Goal: Task Accomplishment & Management: Manage account settings

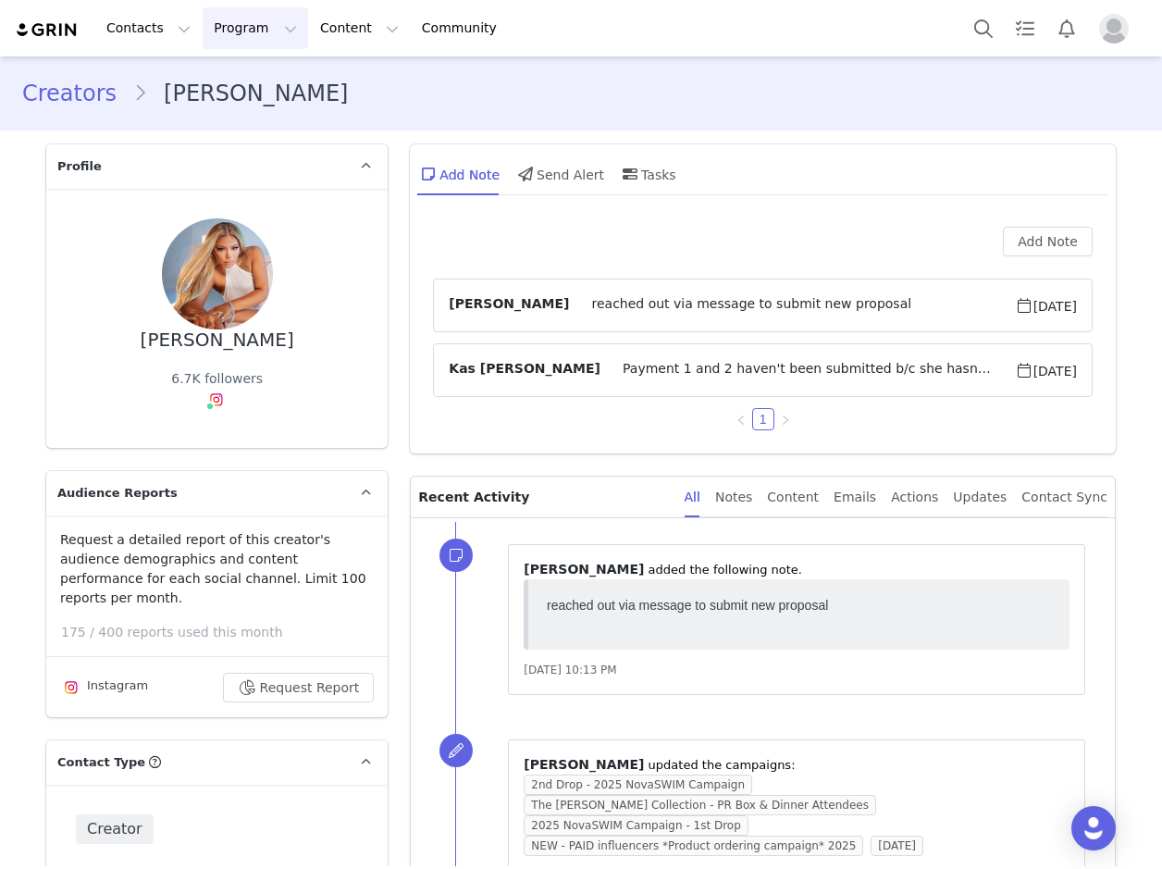
click at [253, 25] on button "Program Program" at bounding box center [255, 28] width 105 height 42
click at [258, 105] on link "Campaigns" at bounding box center [264, 116] width 146 height 34
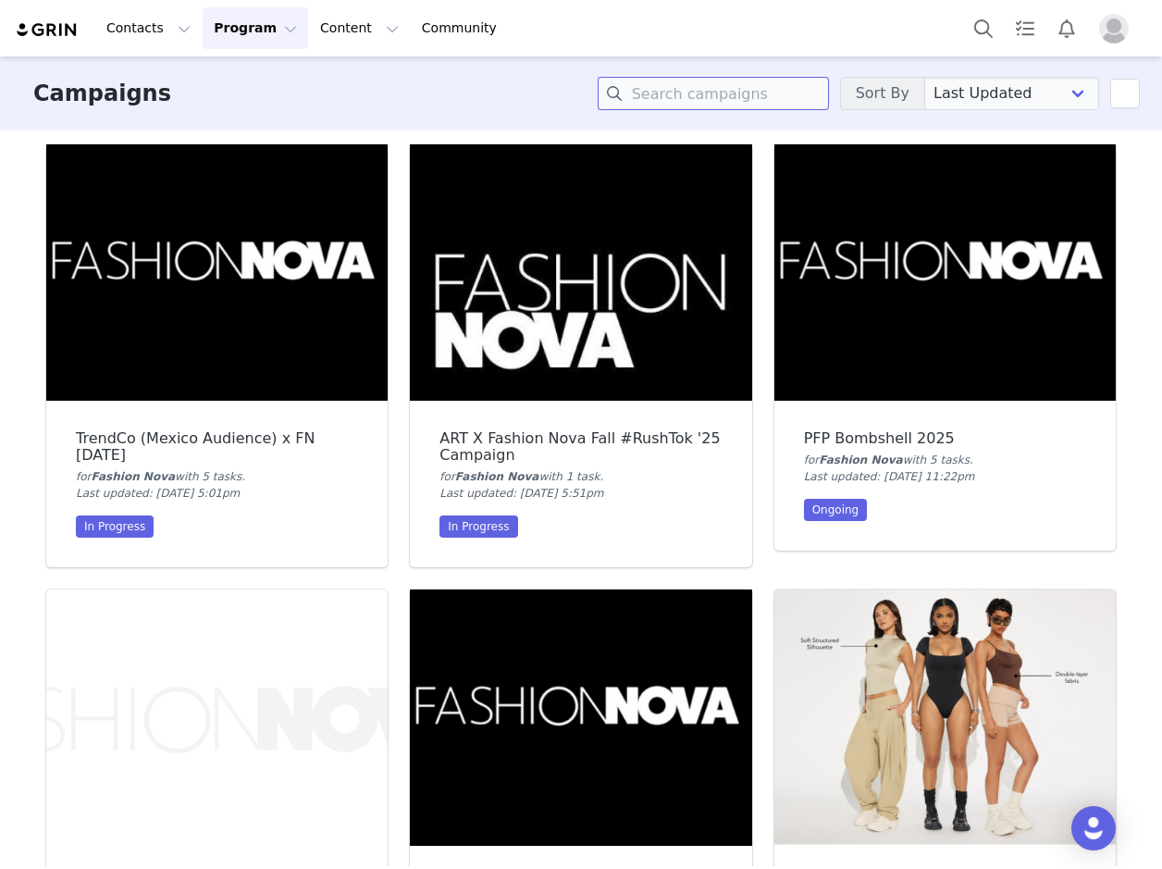
click at [711, 100] on input at bounding box center [713, 93] width 231 height 33
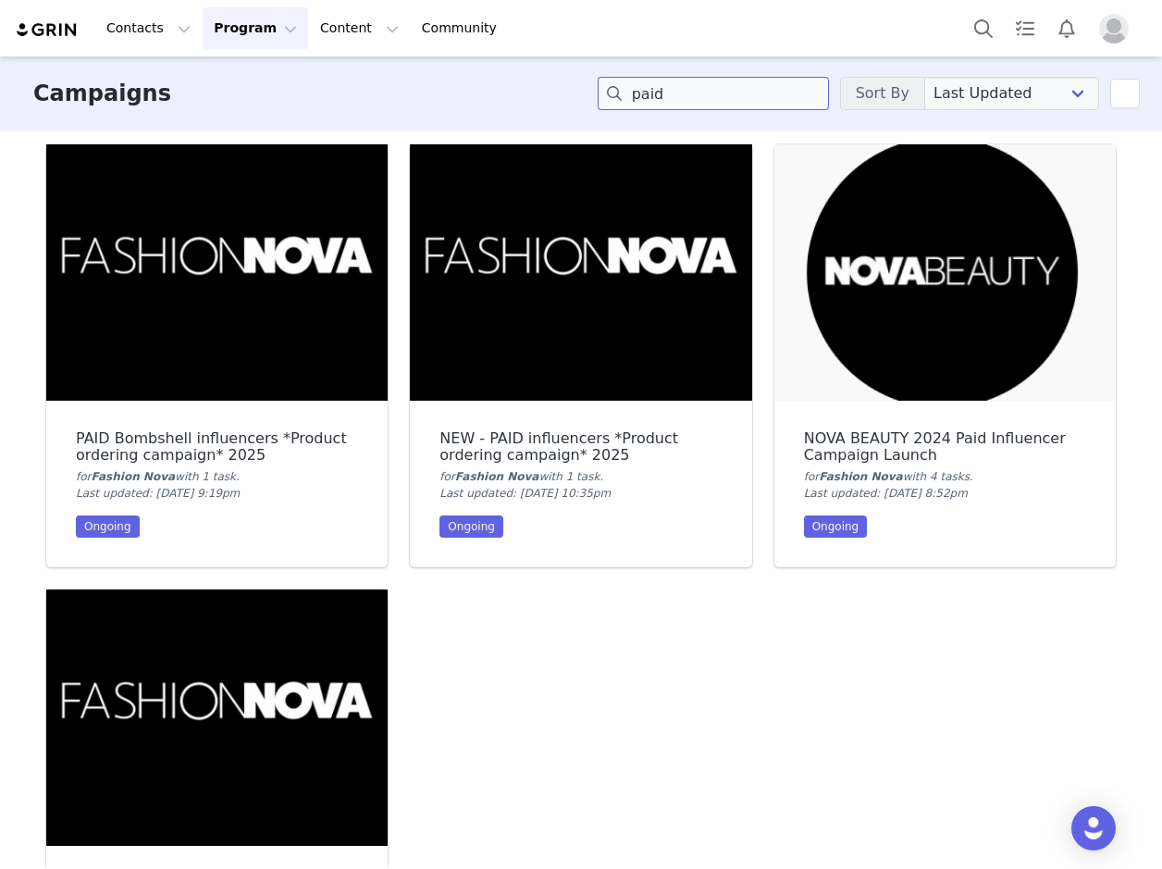
type input "paid"
click at [575, 284] on img at bounding box center [580, 272] width 341 height 256
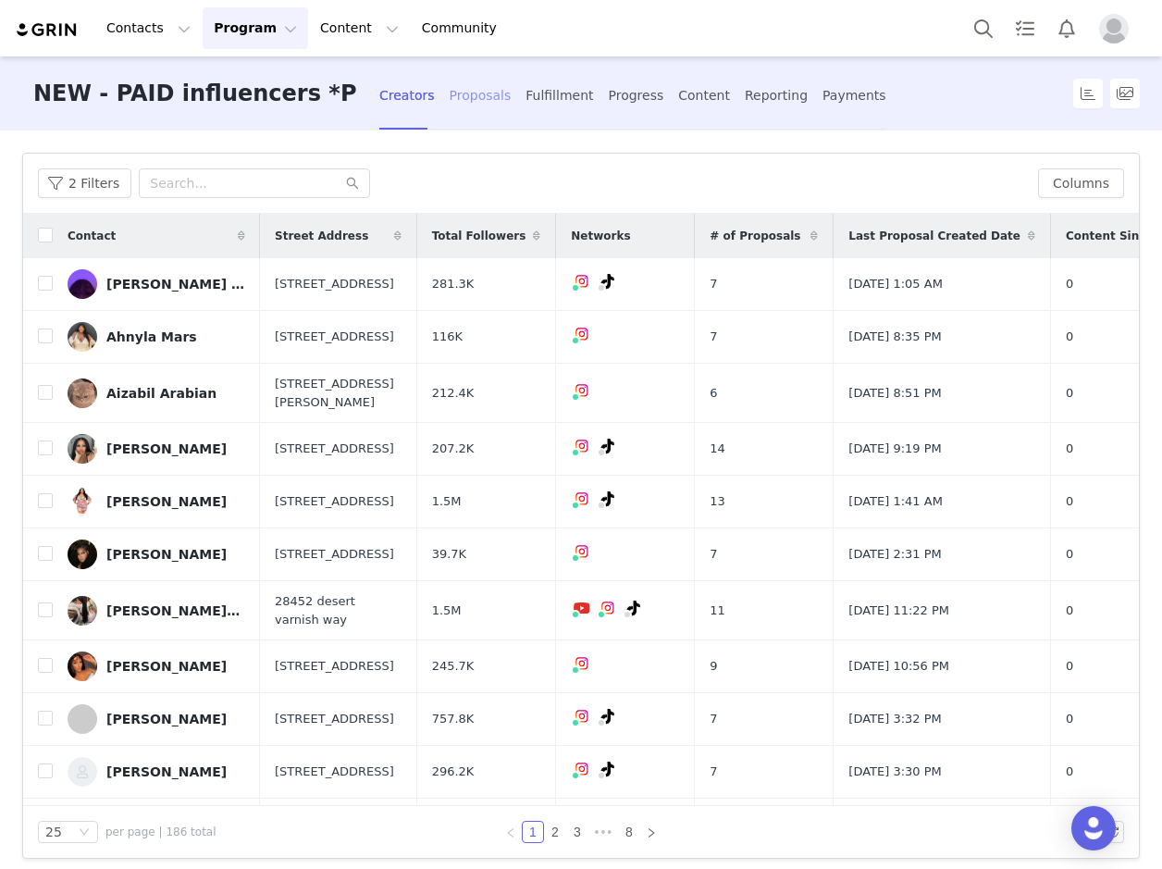
click at [473, 99] on div "Proposals" at bounding box center [481, 95] width 62 height 49
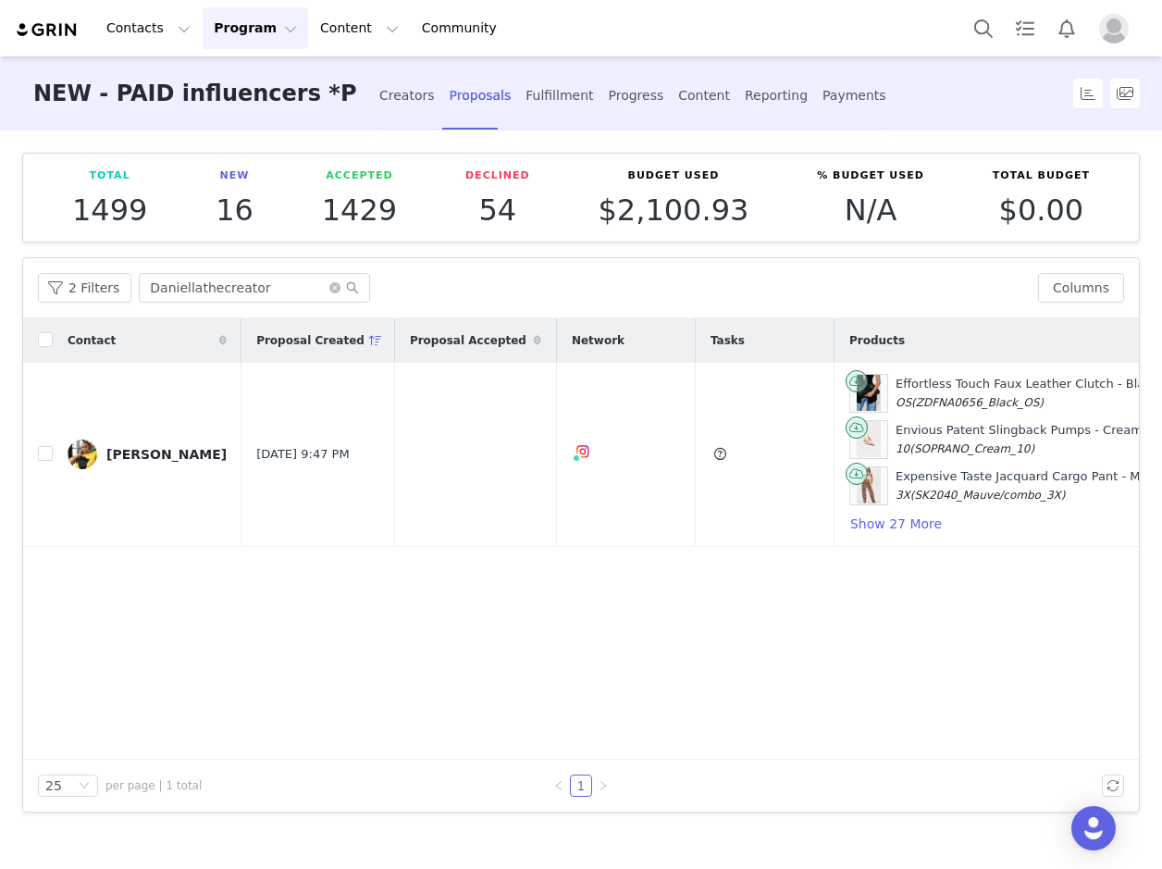
click at [254, 260] on div "2 Filters Daniellathecreator Columns" at bounding box center [581, 288] width 1116 height 60
drag, startPoint x: 254, startPoint y: 260, endPoint x: 256, endPoint y: 292, distance: 32.4
click at [254, 287] on input "Daniellathecreator" at bounding box center [254, 288] width 231 height 30
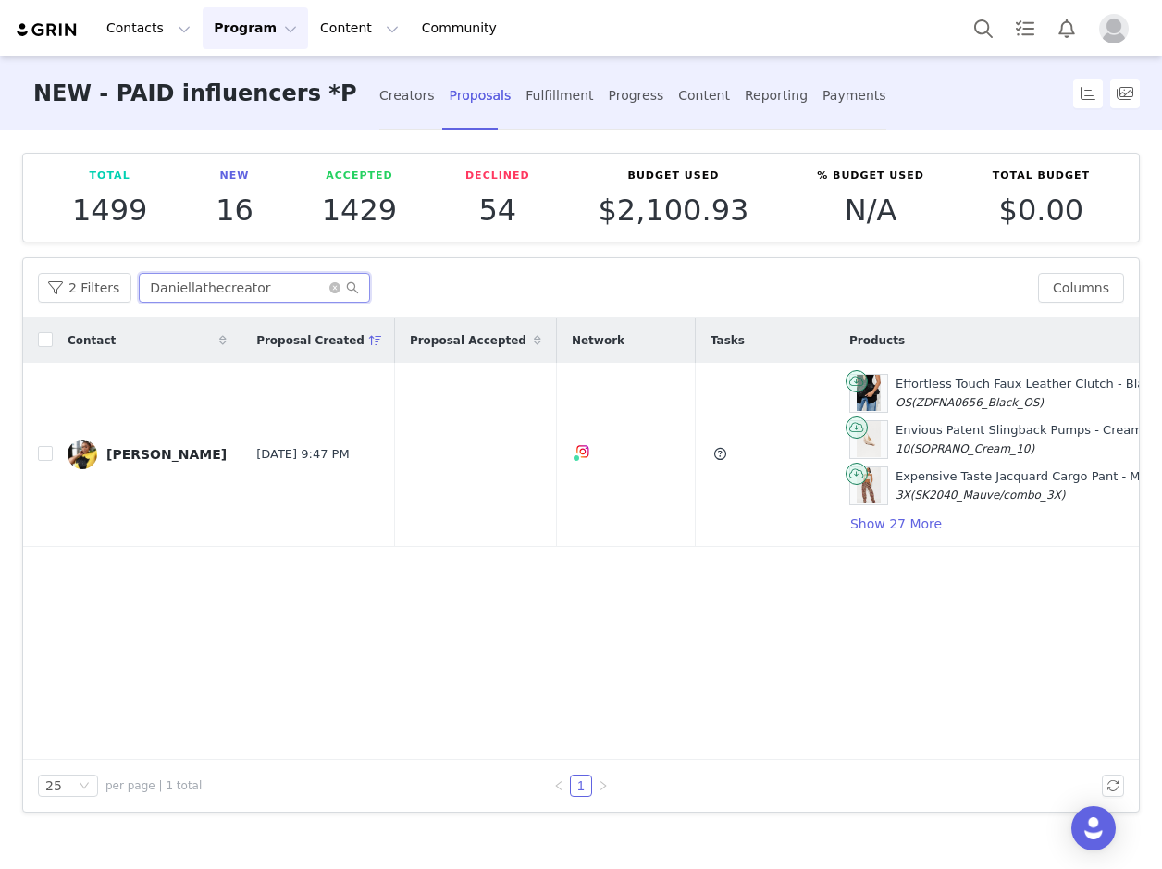
click at [254, 287] on input "Daniellathecreator" at bounding box center [254, 288] width 231 height 30
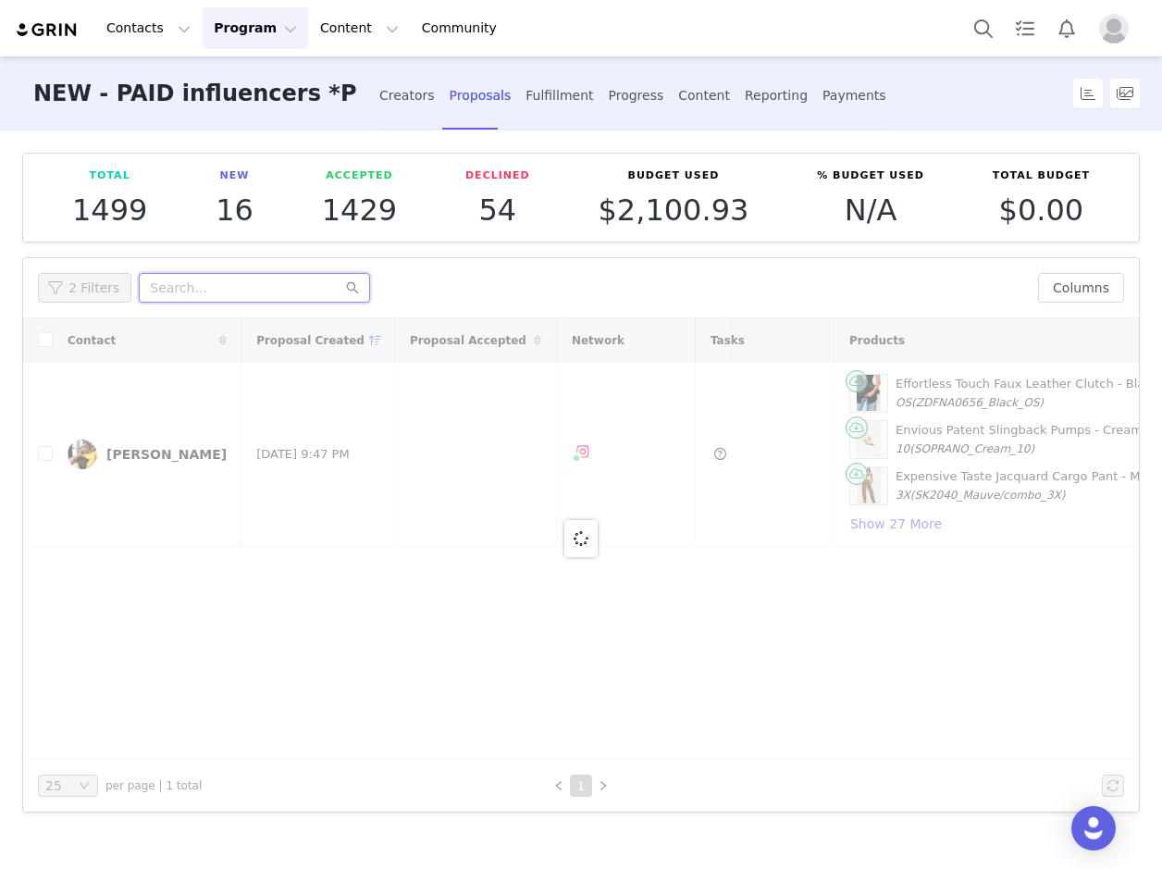
paste input "nicole.simone13"
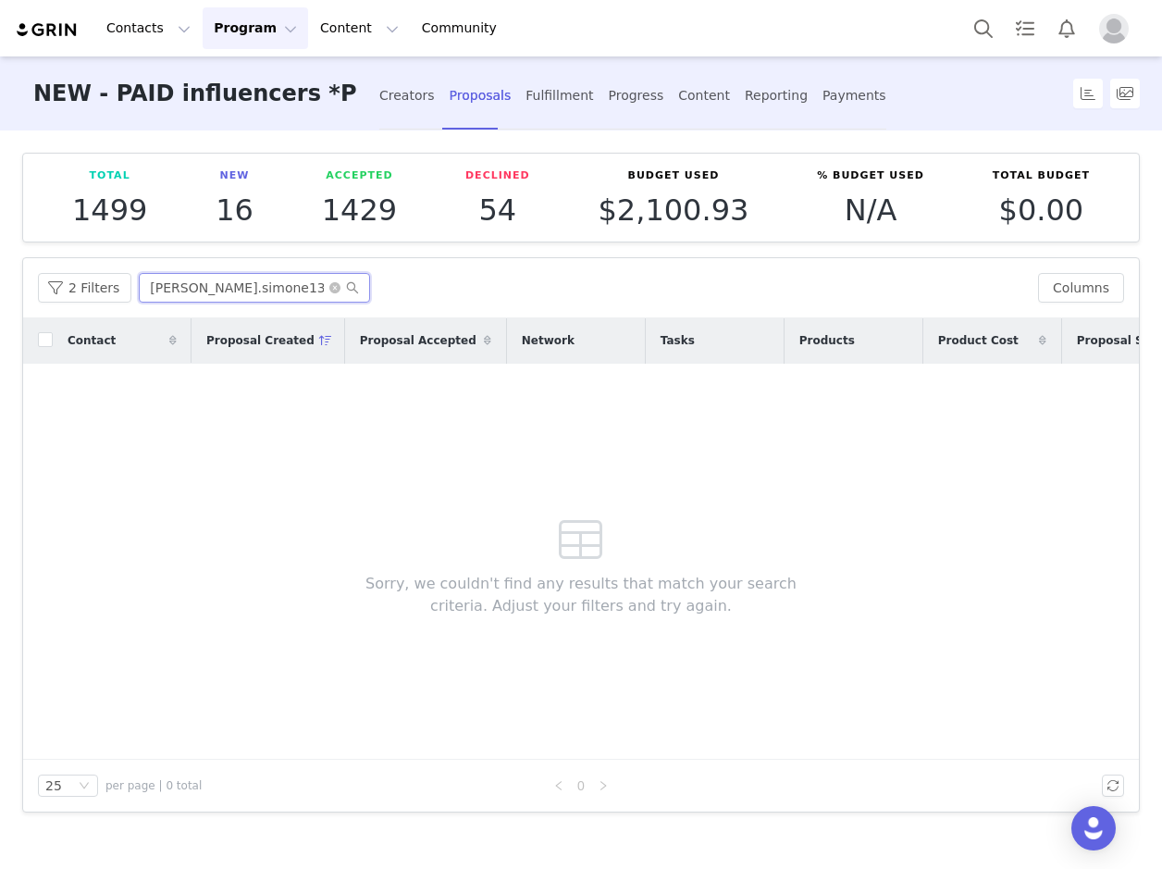
click at [275, 301] on input "nicole.simone13" at bounding box center [254, 288] width 231 height 30
paste input "michellejulietnaylaa"
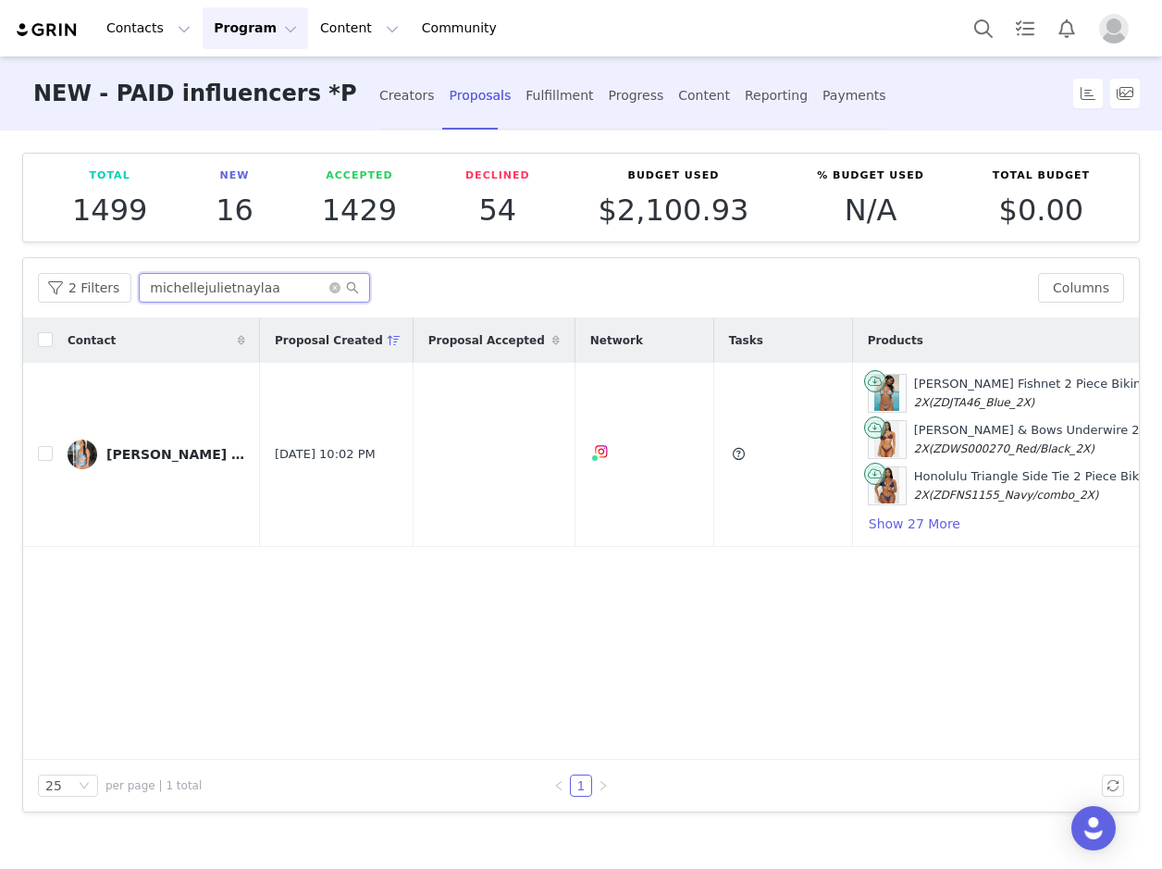
type input "michellejulietnaylaa"
click at [1055, 456] on button "button" at bounding box center [1054, 454] width 22 height 22
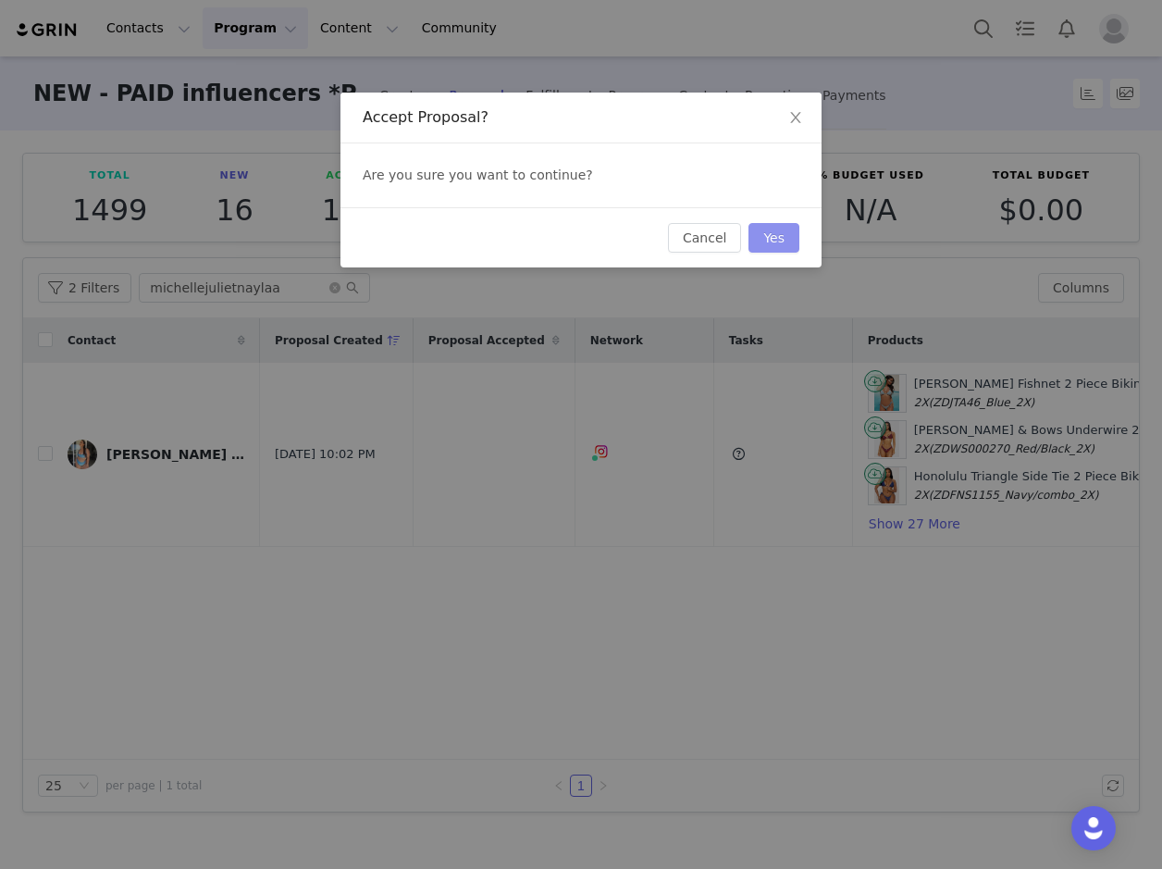
click at [786, 240] on button "Yes" at bounding box center [774, 238] width 51 height 30
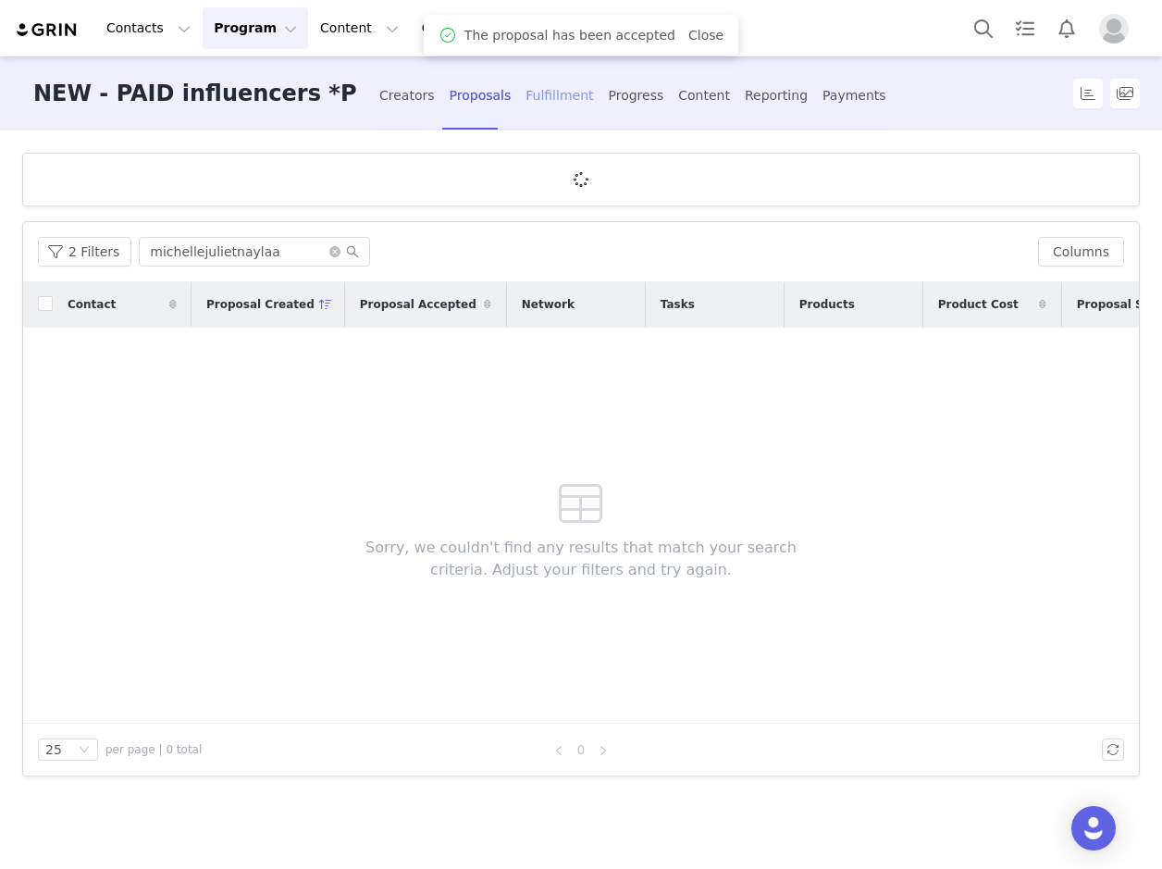
click at [559, 100] on div "Fulfillment" at bounding box center [560, 95] width 68 height 49
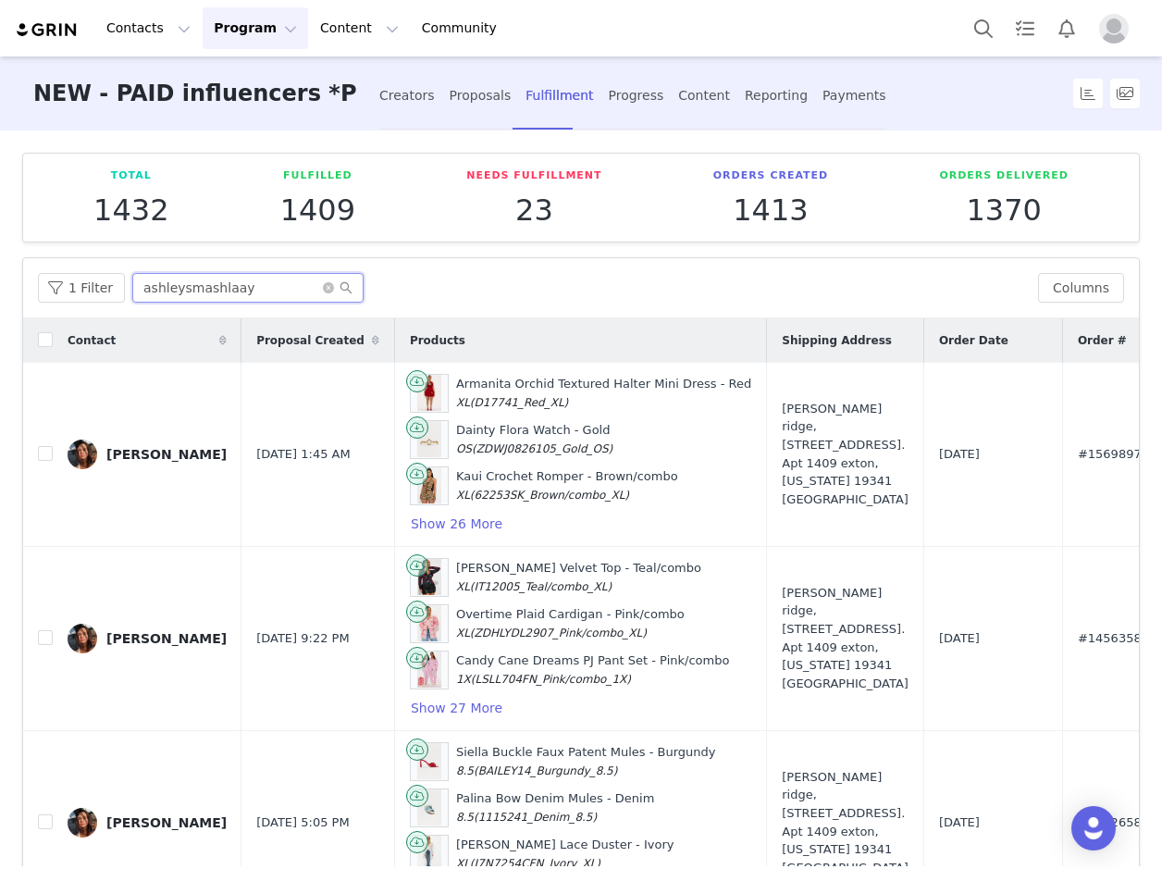
click at [244, 284] on input "ashleysmashlaay" at bounding box center [247, 288] width 231 height 30
paste input "michellejulietnaylaa"
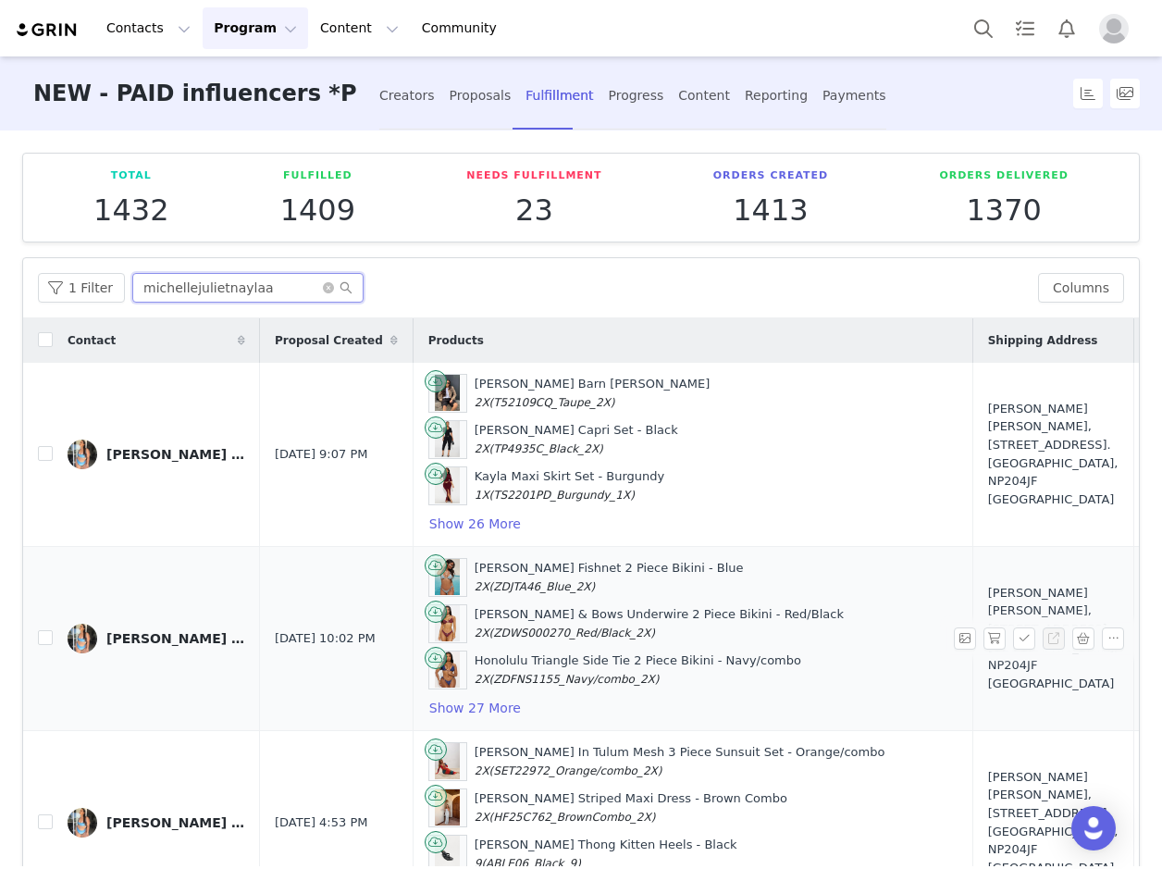
type input "michellejulietnaylaa"
click at [984, 632] on button "button" at bounding box center [995, 638] width 22 height 22
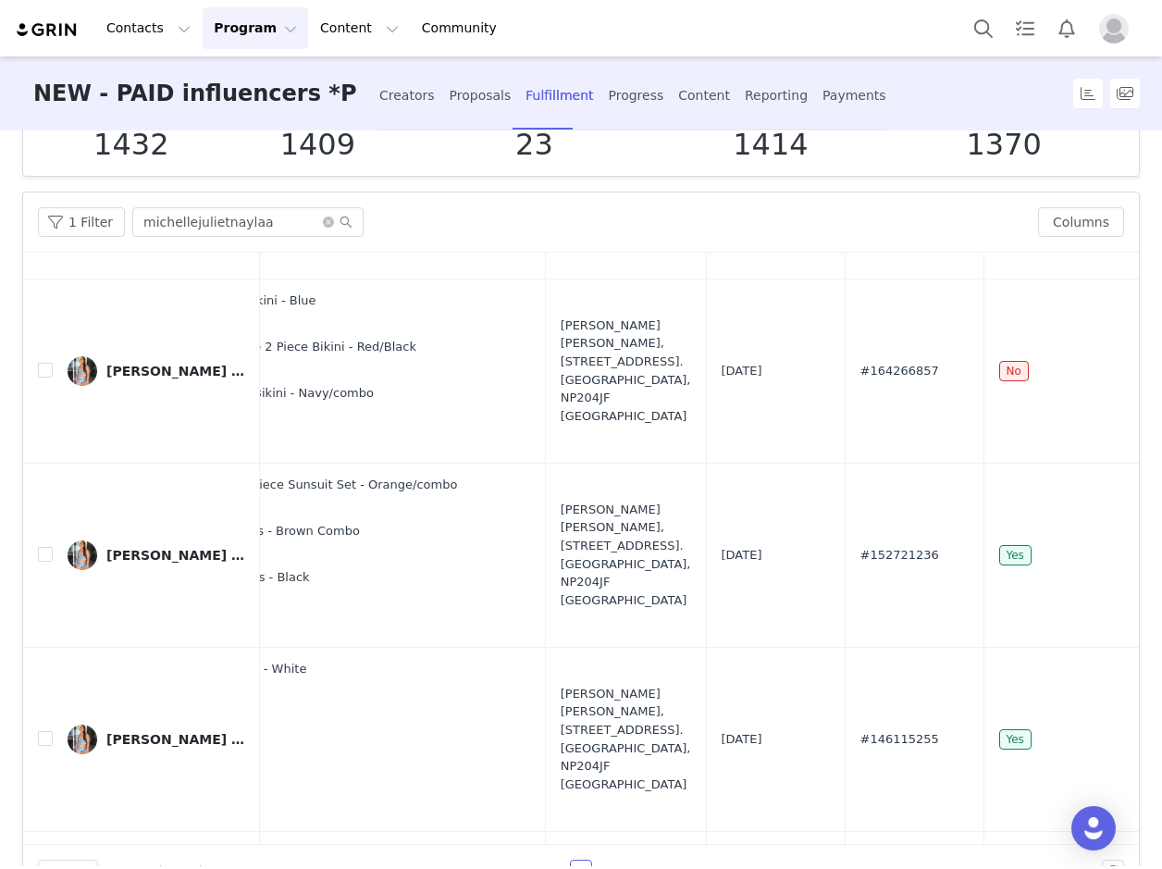
scroll to position [202, 437]
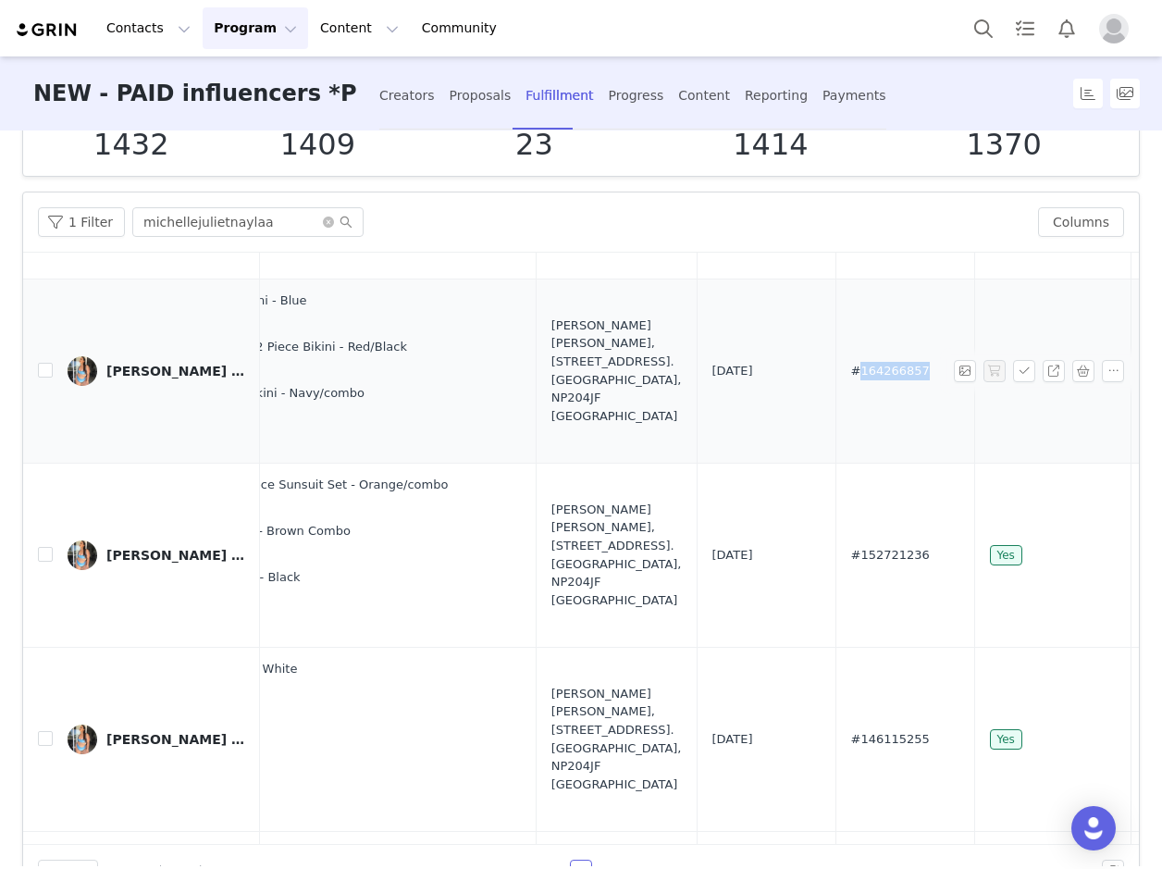
drag, startPoint x: 738, startPoint y: 362, endPoint x: 670, endPoint y: 369, distance: 68.9
click at [835, 369] on td "#164266857" at bounding box center [904, 370] width 139 height 184
copy span "164266857"
click at [480, 101] on div "Proposals" at bounding box center [481, 95] width 62 height 49
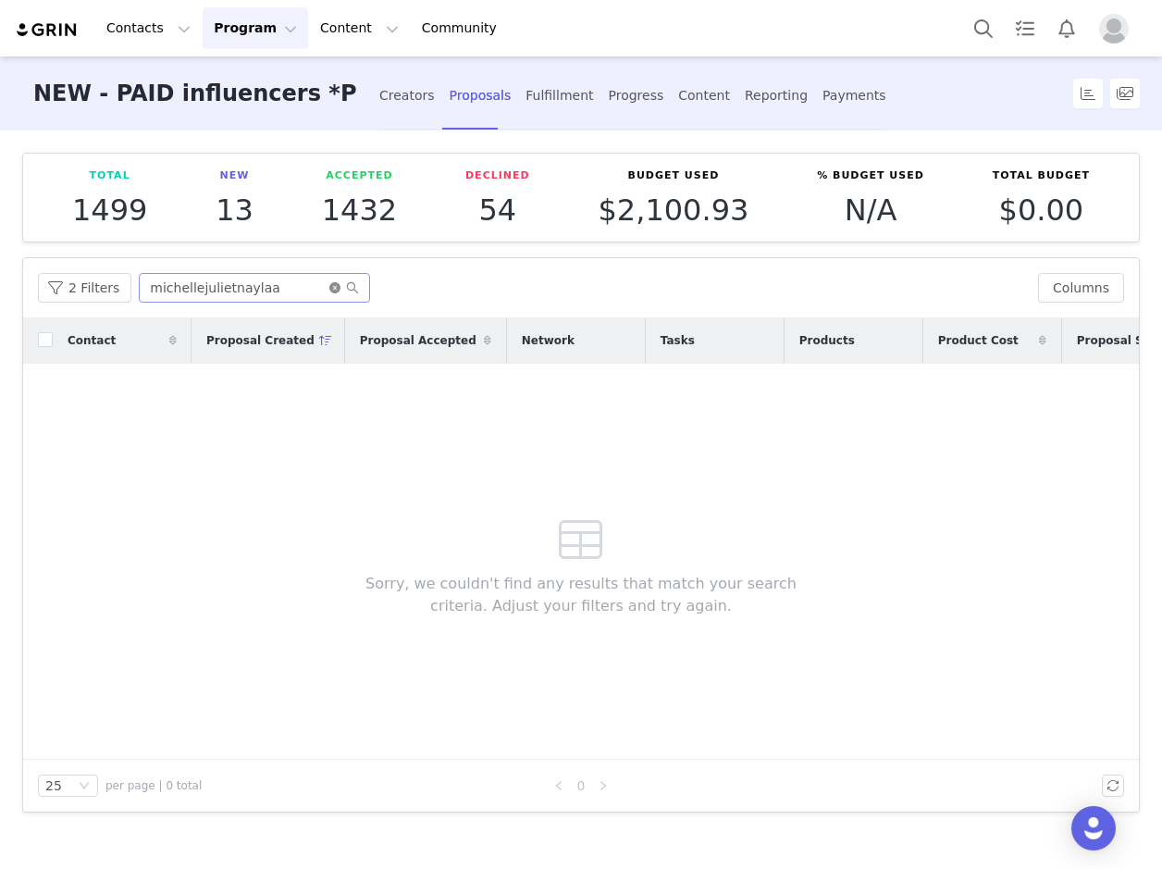
click at [329, 284] on icon "icon: close-circle" at bounding box center [334, 287] width 11 height 11
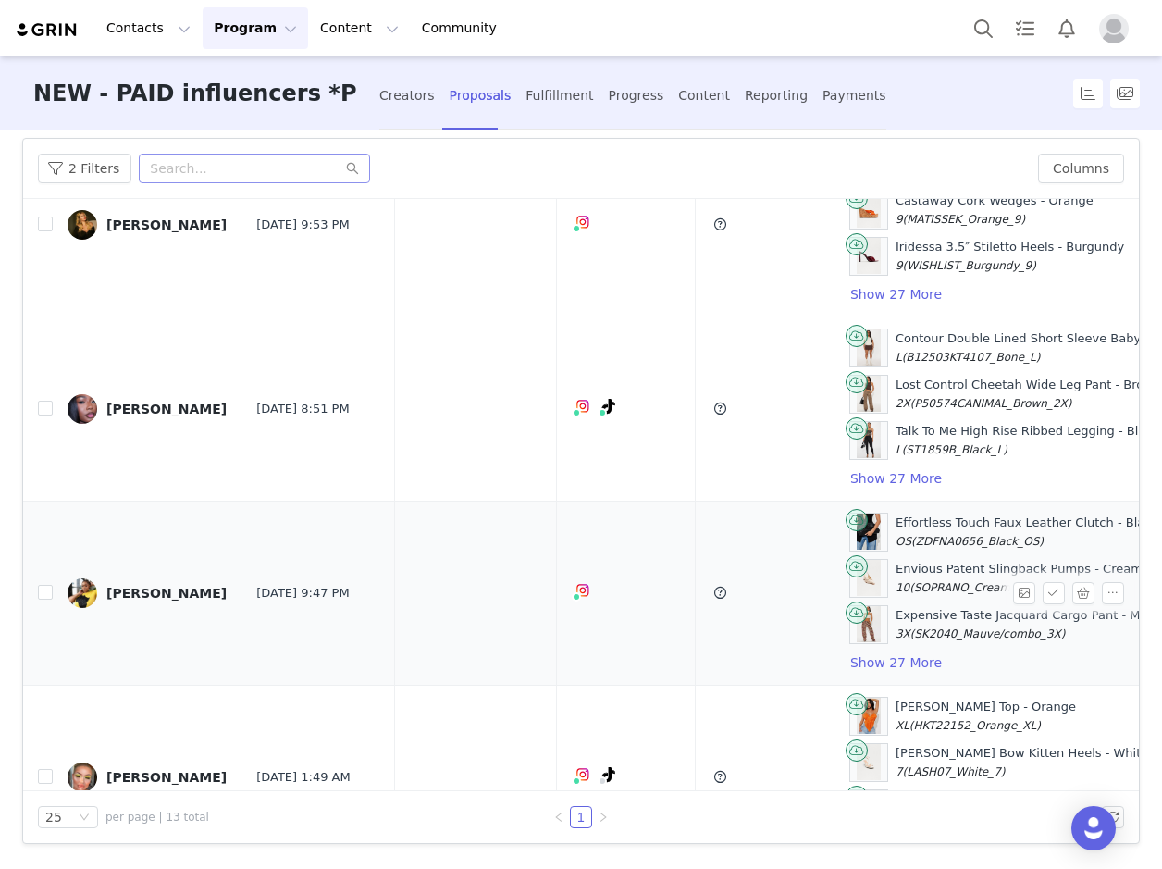
scroll to position [1662, 0]
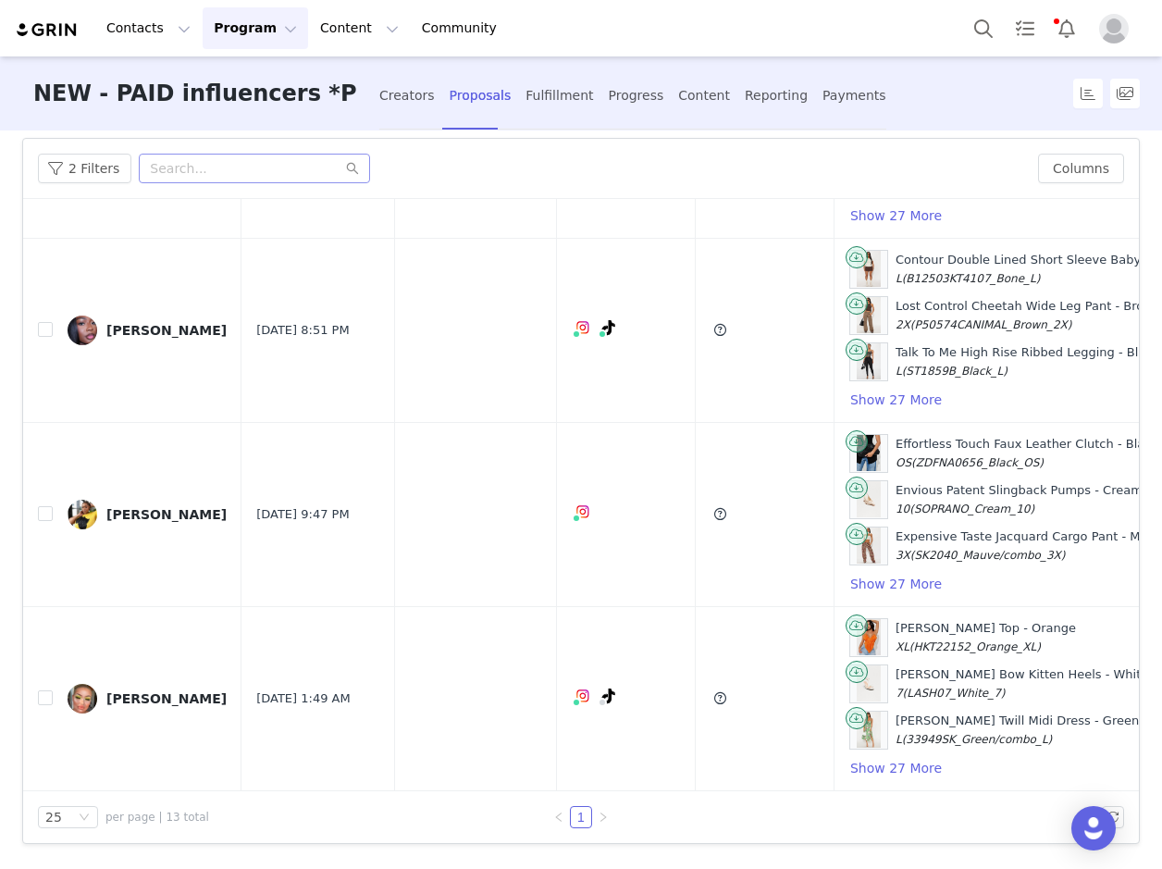
click at [175, 507] on div "Damicia Shane" at bounding box center [166, 514] width 120 height 15
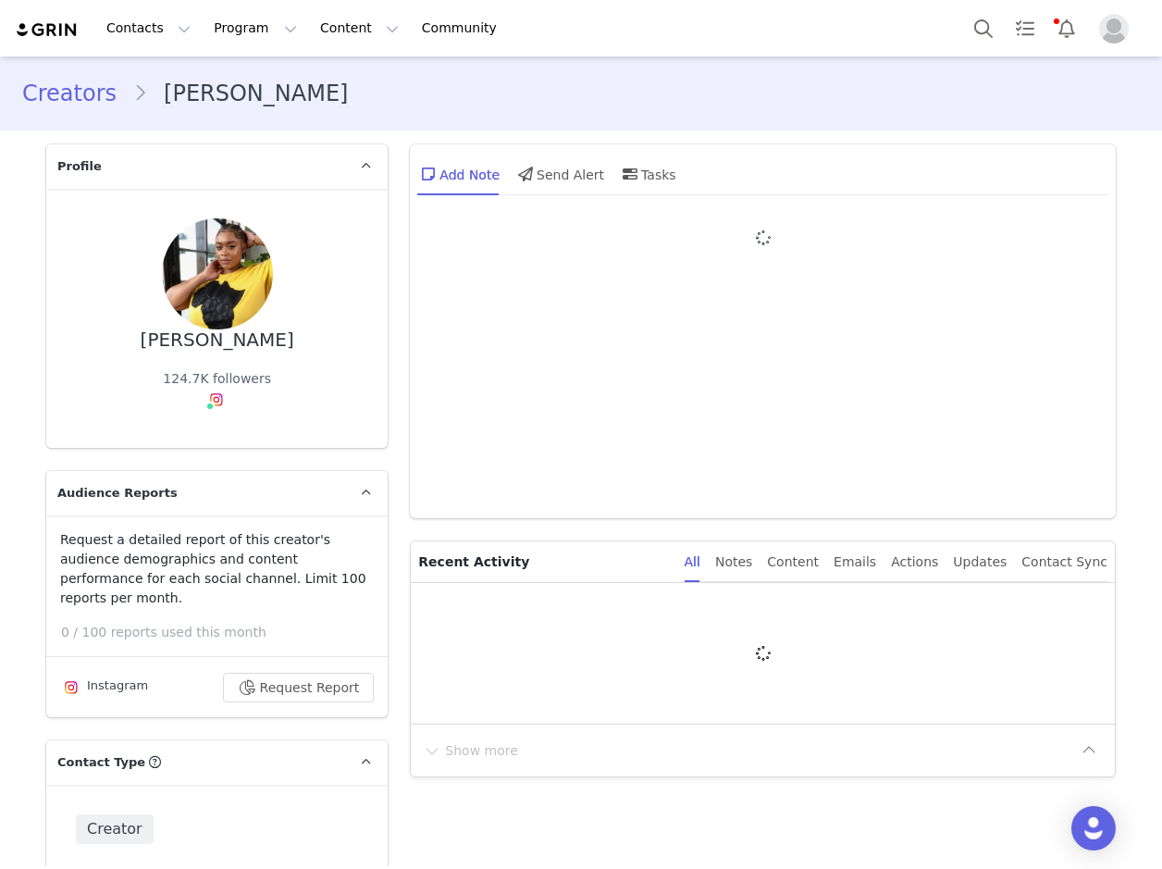
type input "+1 (United States)"
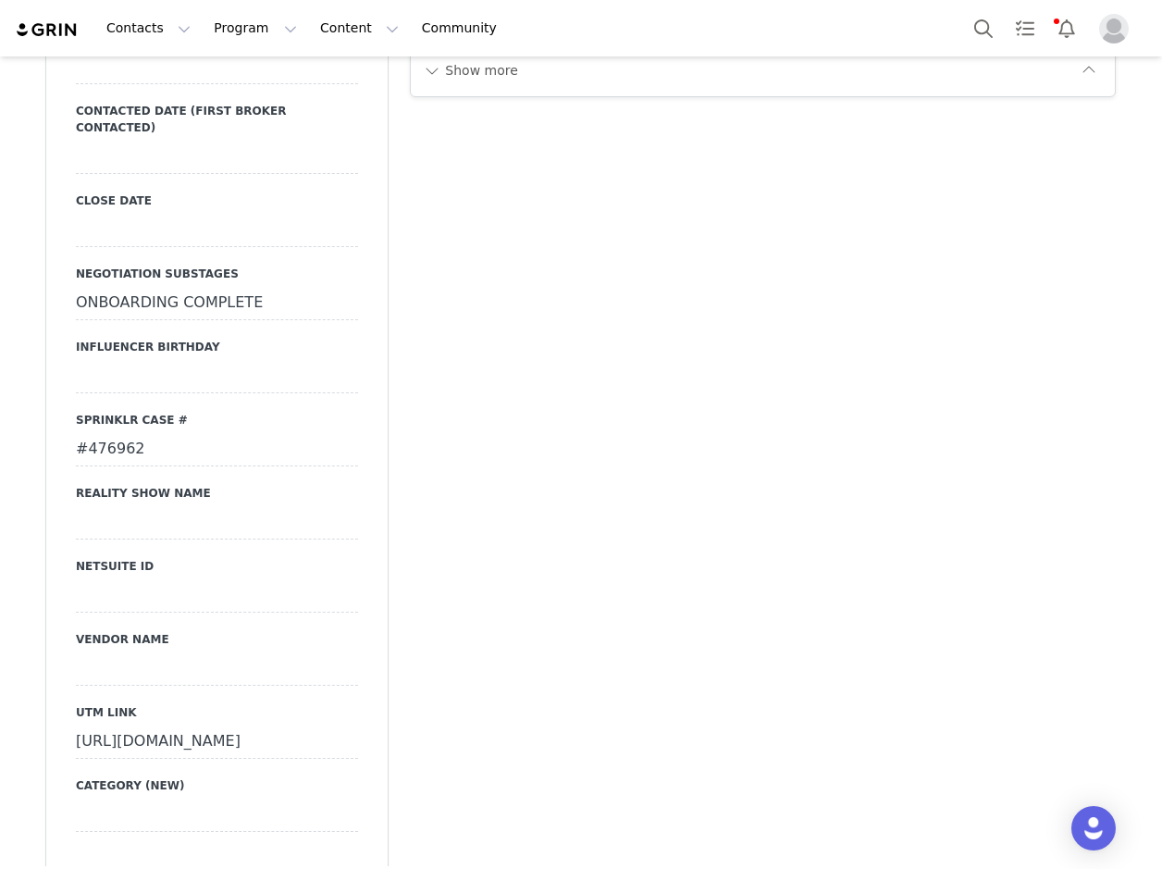
click at [117, 433] on div "#476962" at bounding box center [217, 449] width 282 height 33
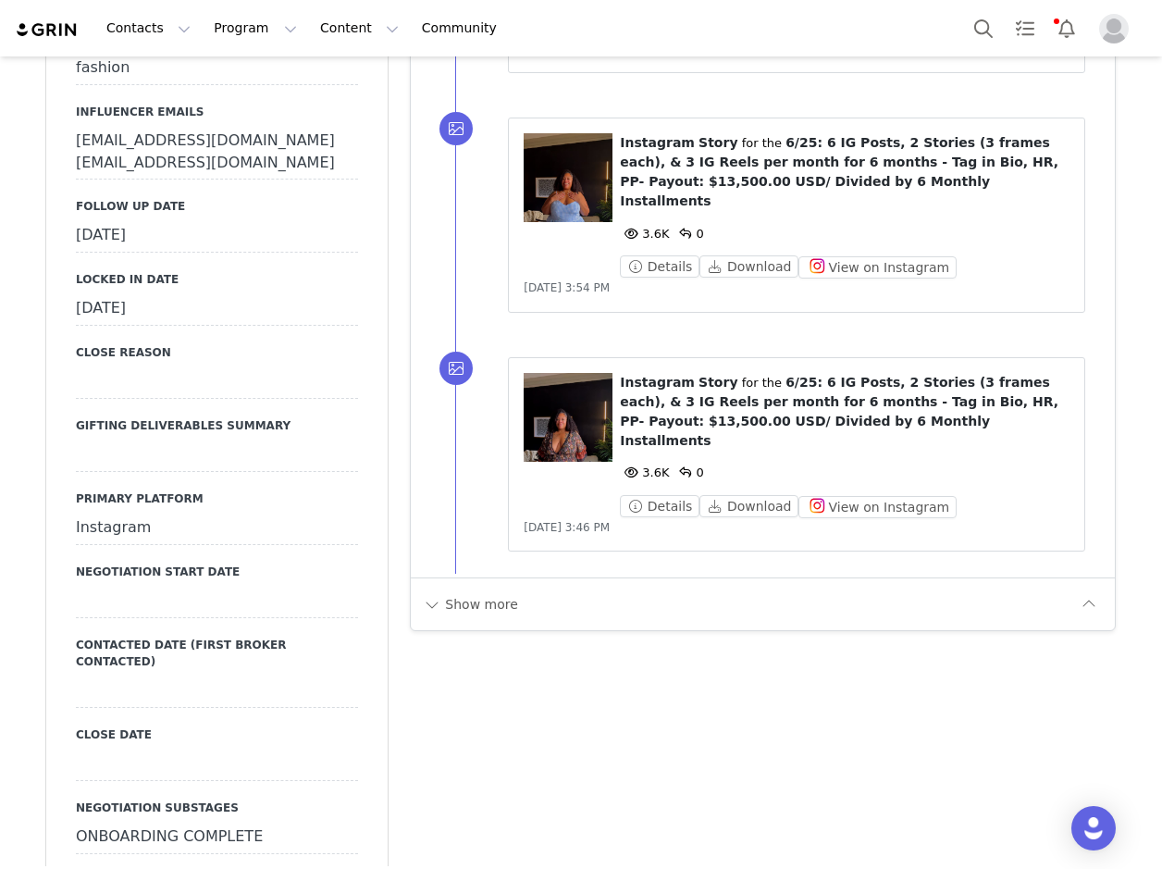
scroll to position [2683, 0]
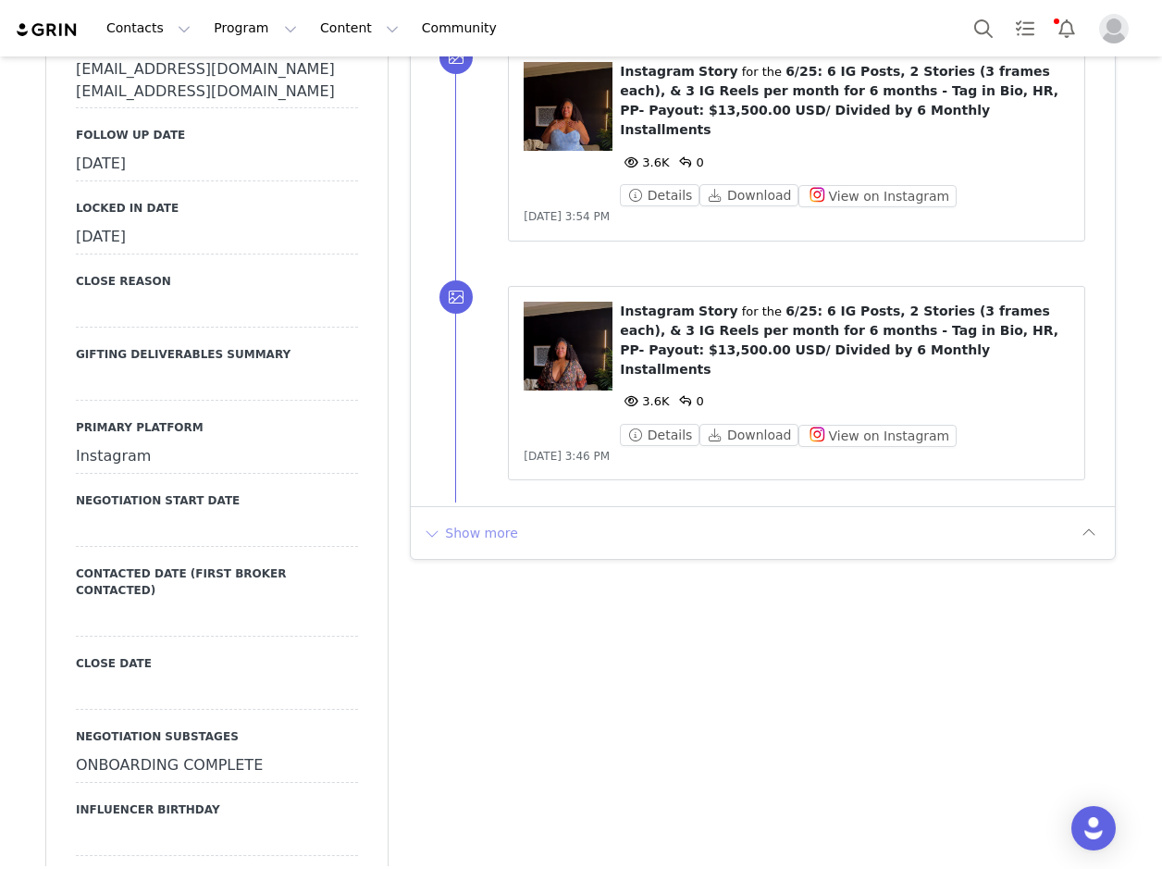
click at [470, 518] on button "Show more" at bounding box center [470, 533] width 97 height 30
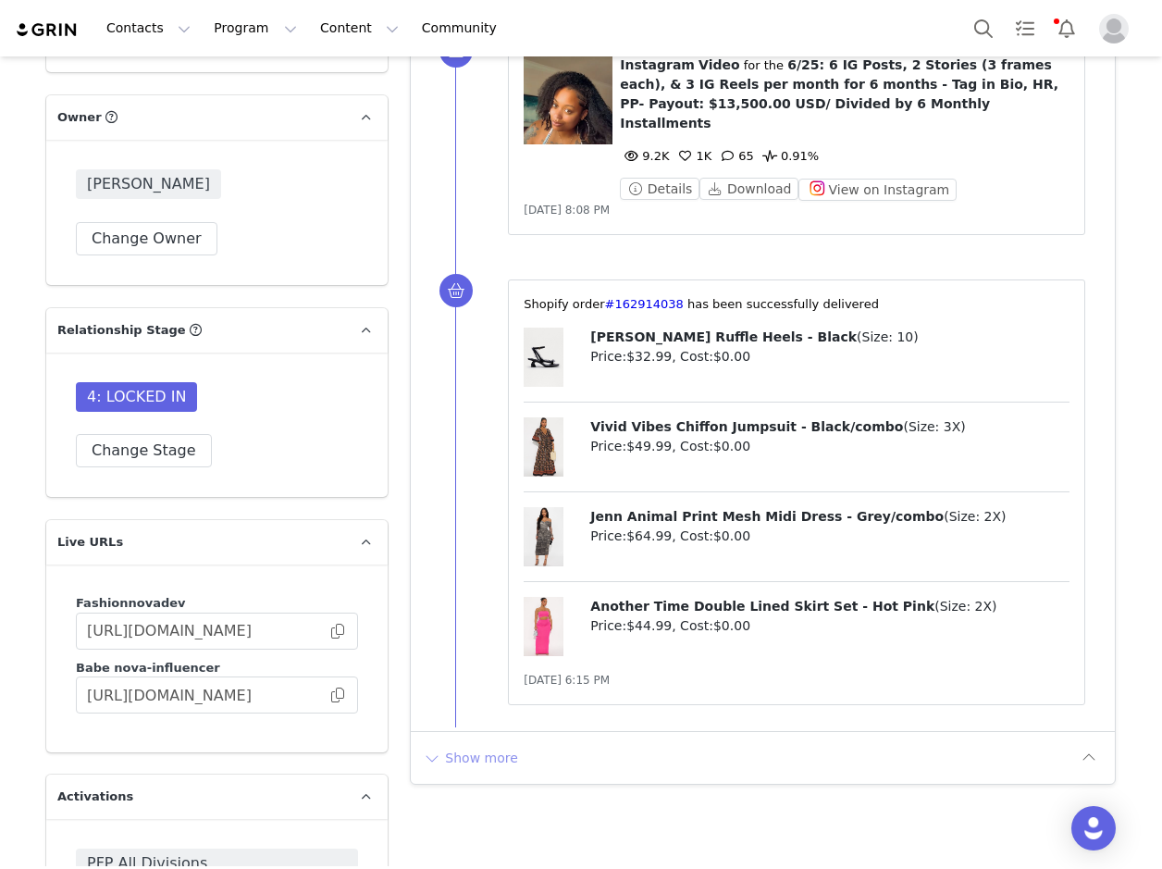
click at [452, 743] on button "Show more" at bounding box center [470, 758] width 97 height 30
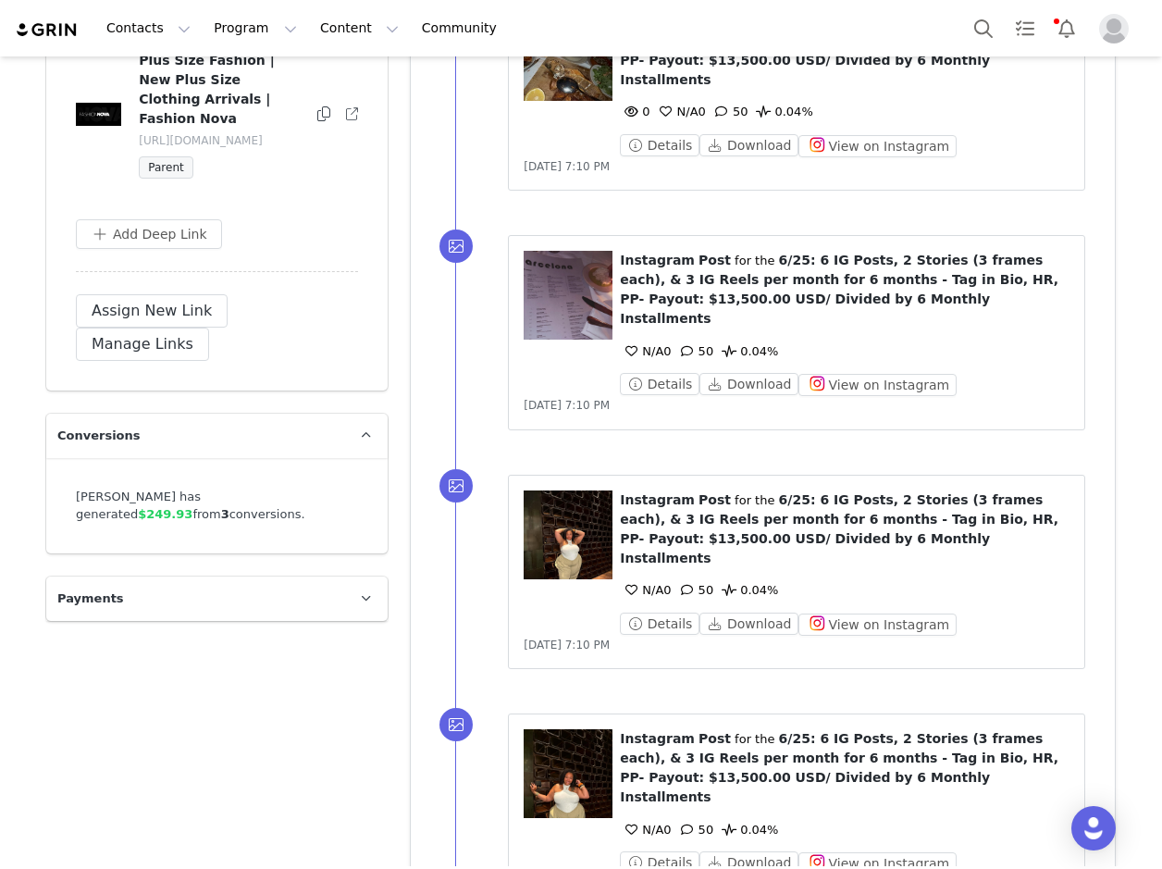
scroll to position [7375, 0]
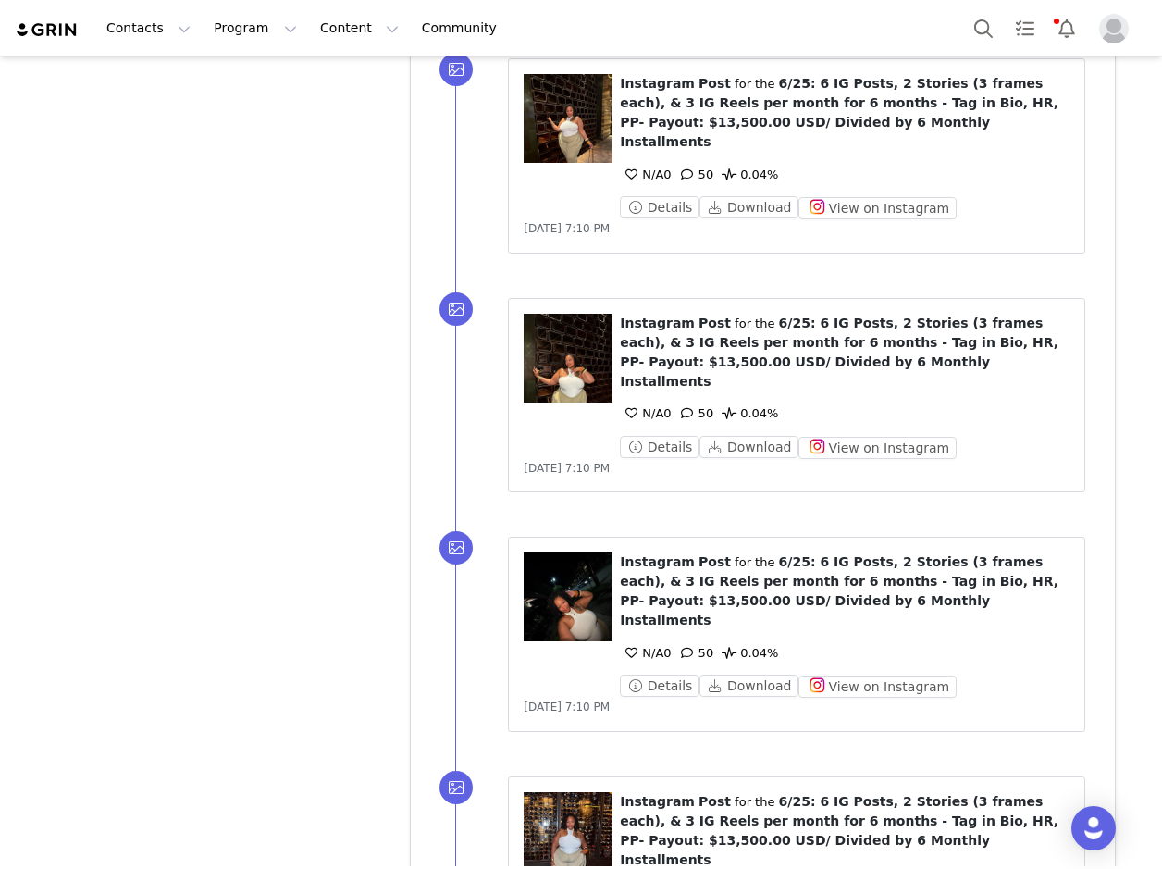
scroll to position [0, 0]
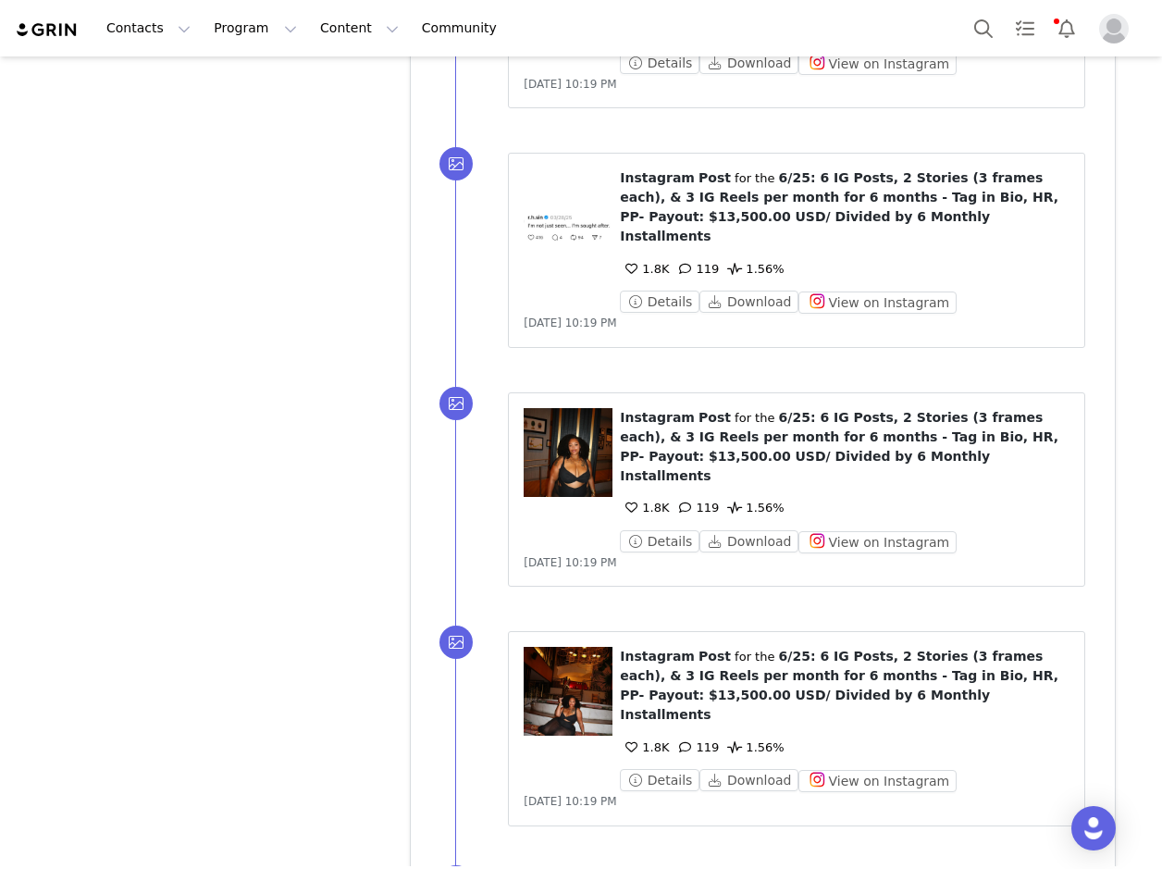
scroll to position [12649, 0]
